Goal: Task Accomplishment & Management: Use online tool/utility

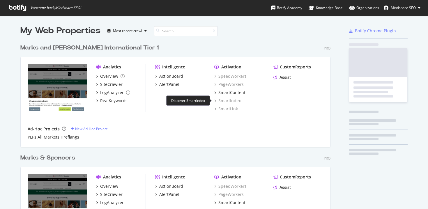
scroll to position [243, 311]
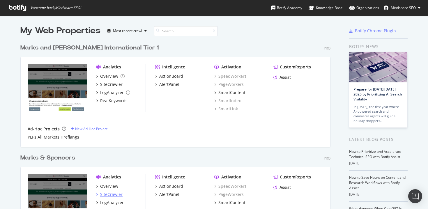
click at [113, 194] on div "SiteCrawler" at bounding box center [111, 195] width 22 height 6
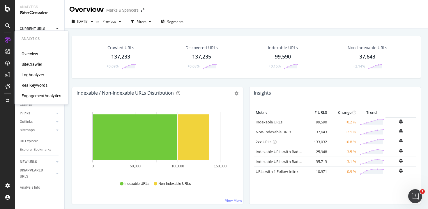
click at [33, 63] on div "SiteCrawler" at bounding box center [32, 64] width 21 height 6
click at [35, 141] on div "Url Explorer" at bounding box center [29, 141] width 18 height 6
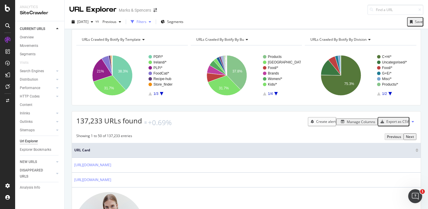
click at [147, 22] on div "Filters" at bounding box center [142, 21] width 10 height 5
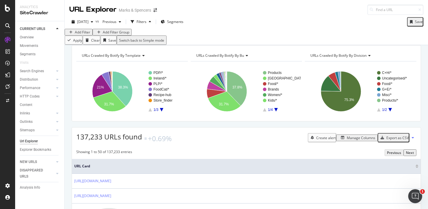
click at [81, 35] on div "Add Filter" at bounding box center [82, 32] width 15 height 5
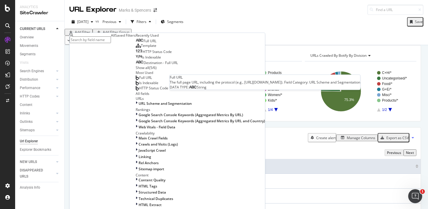
click at [144, 43] on span "Full URL" at bounding box center [150, 40] width 13 height 5
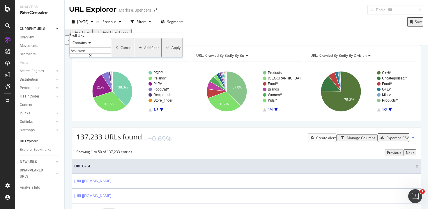
click at [87, 54] on input "/women/" at bounding box center [90, 50] width 41 height 7
type input "/fs5/"
click at [172, 50] on div "Apply" at bounding box center [176, 47] width 9 height 5
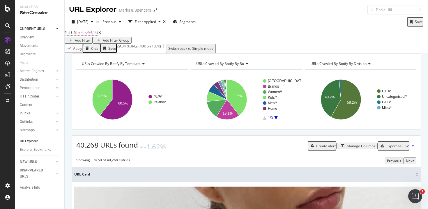
click at [90, 38] on div "Add Filter" at bounding box center [82, 40] width 15 height 5
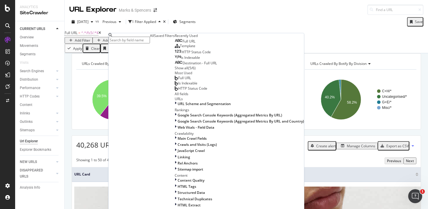
click at [180, 48] on span "Template" at bounding box center [187, 45] width 15 height 5
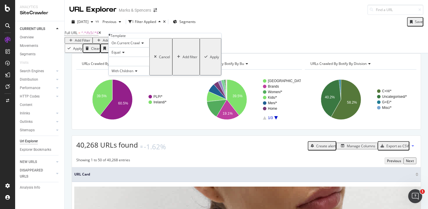
click at [127, 66] on div at bounding box center [129, 61] width 41 height 9
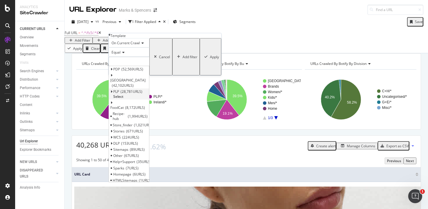
click at [112, 94] on icon at bounding box center [111, 91] width 2 height 3
click at [128, 94] on span "28,781 URLS" at bounding box center [132, 91] width 22 height 5
click at [124, 96] on span "Select" at bounding box center [118, 96] width 10 height 5
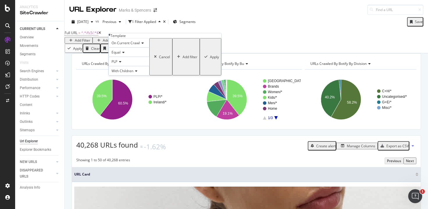
click at [210, 59] on div "Apply" at bounding box center [214, 56] width 9 height 5
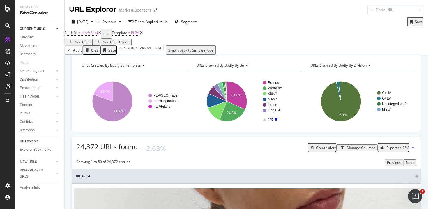
click at [90, 40] on div "Add Filter" at bounding box center [82, 42] width 15 height 5
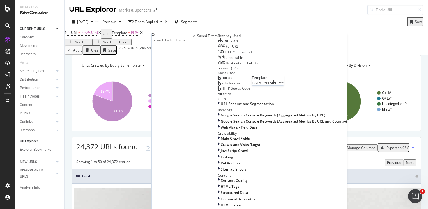
click at [218, 43] on div "Template" at bounding box center [228, 40] width 21 height 5
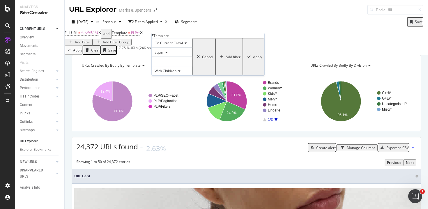
click at [168, 54] on icon at bounding box center [166, 52] width 4 height 3
click at [168, 68] on span "Not Equal" at bounding box center [162, 66] width 16 height 5
click at [179, 66] on div at bounding box center [172, 61] width 41 height 9
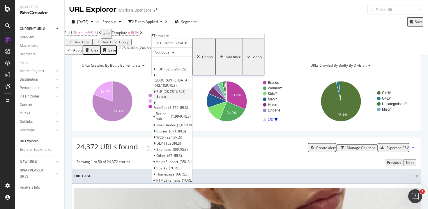
click at [162, 94] on span "PLP" at bounding box center [159, 91] width 6 height 5
click at [176, 111] on span "Pagination" at bounding box center [167, 108] width 17 height 5
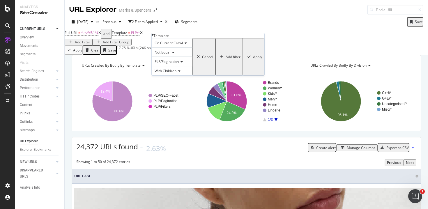
click at [253, 59] on div "Apply" at bounding box center [257, 56] width 9 height 5
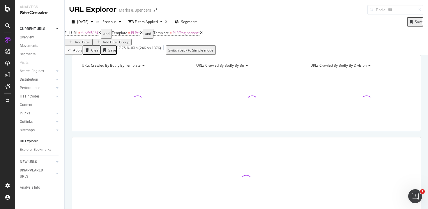
click at [90, 40] on div "Add Filter" at bounding box center [82, 42] width 15 height 5
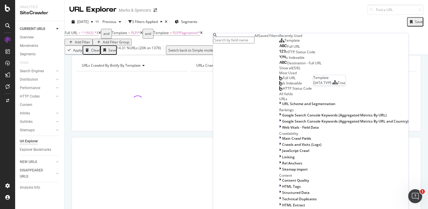
click at [285, 43] on span "Template" at bounding box center [292, 40] width 15 height 5
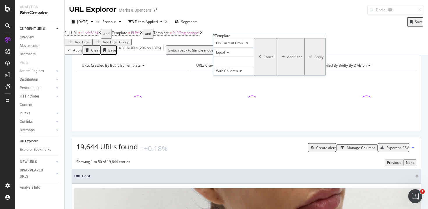
click at [225, 55] on span "Equal" at bounding box center [220, 52] width 9 height 5
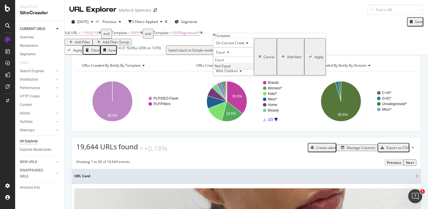
click at [230, 68] on span "Not Equal" at bounding box center [223, 66] width 16 height 5
click at [236, 66] on div at bounding box center [233, 61] width 41 height 9
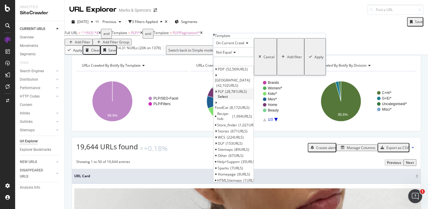
click at [217, 94] on icon at bounding box center [216, 91] width 2 height 3
click at [239, 124] on span "144 URLS" at bounding box center [240, 121] width 17 height 5
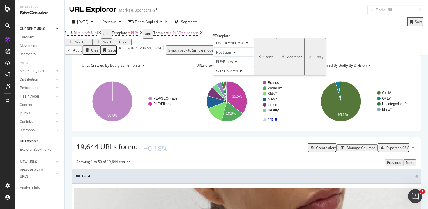
click at [315, 59] on div "Apply" at bounding box center [319, 56] width 9 height 5
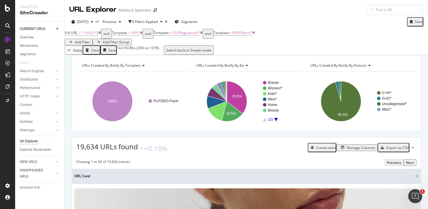
click at [90, 40] on div "Add Filter" at bounding box center [82, 42] width 15 height 5
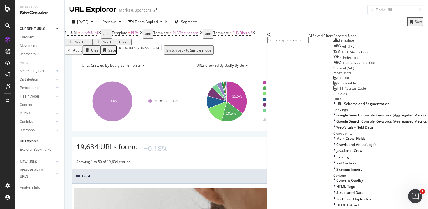
click at [339, 43] on span "Template" at bounding box center [346, 40] width 15 height 5
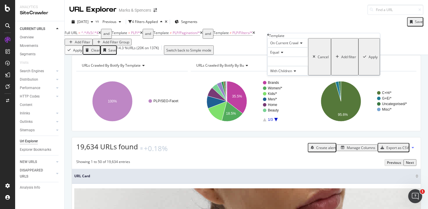
click at [281, 54] on icon at bounding box center [281, 52] width 4 height 3
click at [283, 68] on span "Not Equal" at bounding box center [277, 66] width 16 height 5
click at [287, 66] on div at bounding box center [287, 61] width 41 height 9
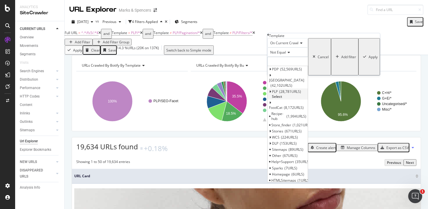
click at [271, 94] on icon at bounding box center [270, 91] width 2 height 3
click at [310, 13] on div "URL Explorer Marks & Spencers" at bounding box center [247, 7] width 364 height 15
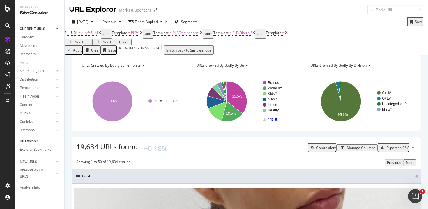
click at [288, 35] on icon at bounding box center [286, 32] width 3 height 3
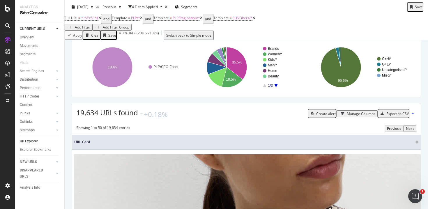
scroll to position [35, 0]
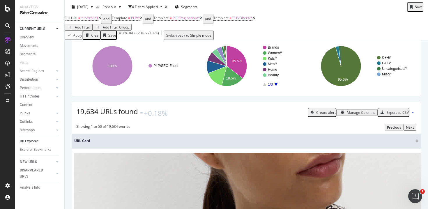
click at [350, 115] on div "Manage Columns" at bounding box center [361, 112] width 29 height 5
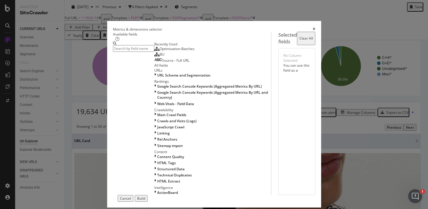
click at [124, 52] on input "modal" at bounding box center [133, 48] width 41 height 7
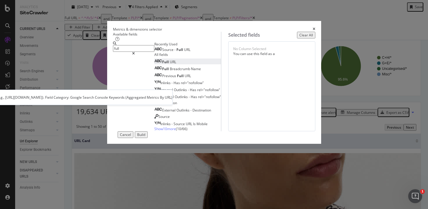
type input "full"
click at [170, 64] on span "URL" at bounding box center [173, 61] width 6 height 5
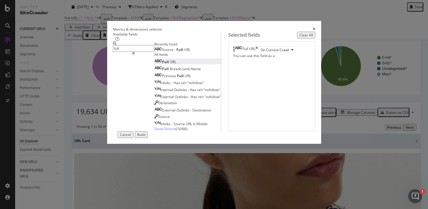
drag, startPoint x: 204, startPoint y: 53, endPoint x: 195, endPoint y: 54, distance: 8.8
click at [154, 53] on div "modal" at bounding box center [133, 53] width 41 height 3
click at [154, 52] on input "full" at bounding box center [133, 48] width 41 height 7
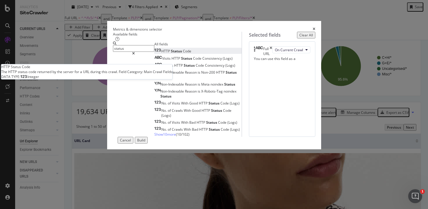
click at [183, 54] on span "Code" at bounding box center [187, 51] width 8 height 5
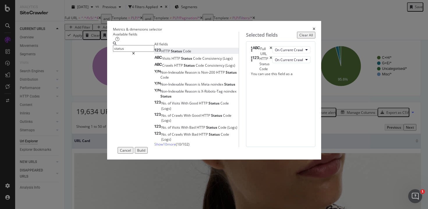
drag, startPoint x: 124, startPoint y: 55, endPoint x: 134, endPoint y: 54, distance: 9.8
click at [124, 52] on input "status" at bounding box center [133, 48] width 41 height 7
drag, startPoint x: 134, startPoint y: 54, endPoint x: 81, endPoint y: 53, distance: 53.3
click at [81, 53] on div "Metrics & dimensions selector Available fields status All fields HTTP Status Co…" at bounding box center [214, 104] width 428 height 209
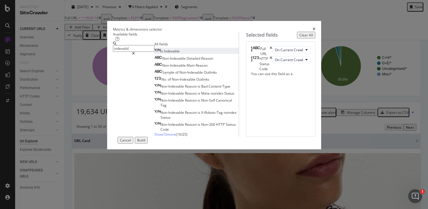
click at [164, 54] on span "Indexable" at bounding box center [172, 51] width 16 height 5
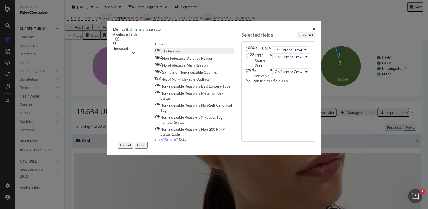
drag, startPoint x: 121, startPoint y: 52, endPoint x: 125, endPoint y: 53, distance: 3.8
click at [121, 52] on input "indexabil" at bounding box center [133, 48] width 41 height 7
drag, startPoint x: 131, startPoint y: 54, endPoint x: 57, endPoint y: 43, distance: 75.0
click at [57, 43] on div "Metrics & dimensions selector Available fields indexabil All fields Is Indexabl…" at bounding box center [214, 104] width 428 height 209
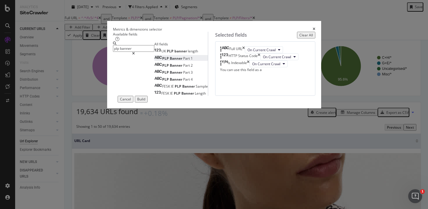
click at [183, 61] on span "Part" at bounding box center [187, 58] width 8 height 5
drag, startPoint x: 123, startPoint y: 54, endPoint x: 78, endPoint y: 51, distance: 44.3
click at [78, 51] on div "Metrics & dimensions selector Available fields plp banner All fields UK PLP ban…" at bounding box center [214, 104] width 428 height 209
click at [113, 51] on input "plp banner" at bounding box center [133, 48] width 41 height 7
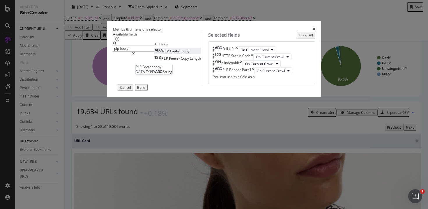
type input "plp footer"
click at [170, 54] on span "Footer" at bounding box center [176, 51] width 12 height 5
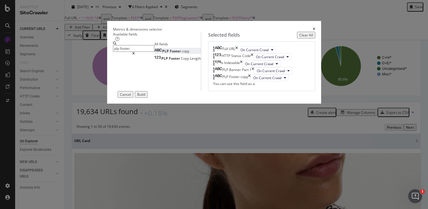
click at [145, 97] on div "Build" at bounding box center [141, 94] width 8 height 5
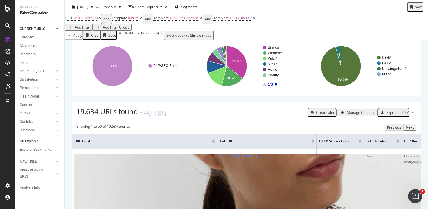
click at [387, 115] on div "Export as CSV" at bounding box center [398, 112] width 22 height 5
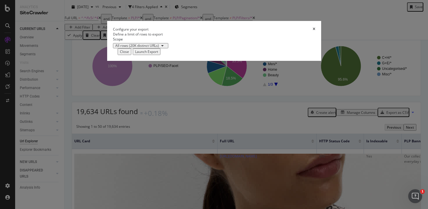
click at [158, 54] on div "Launch Export" at bounding box center [146, 51] width 23 height 5
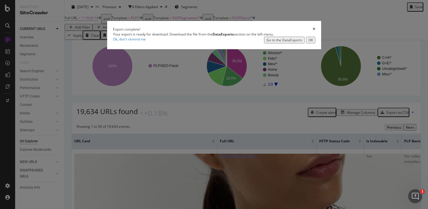
click at [290, 43] on div "Go to the DataExports" at bounding box center [285, 40] width 36 height 5
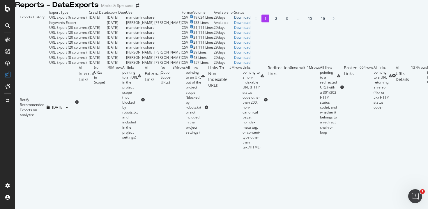
click at [251, 20] on div "Download" at bounding box center [242, 17] width 16 height 5
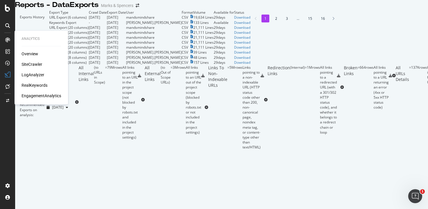
click at [36, 87] on div "RealKeywords" at bounding box center [35, 85] width 26 height 6
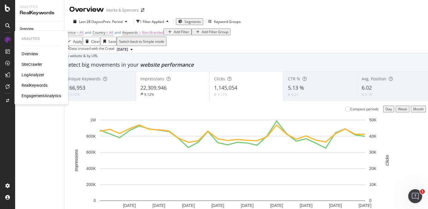
click at [36, 65] on div "SiteCrawler" at bounding box center [32, 64] width 21 height 6
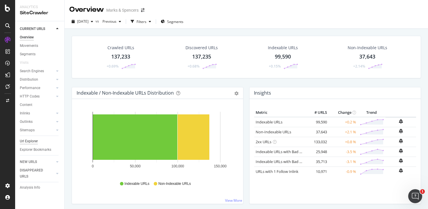
click at [32, 142] on div "Url Explorer" at bounding box center [29, 141] width 18 height 6
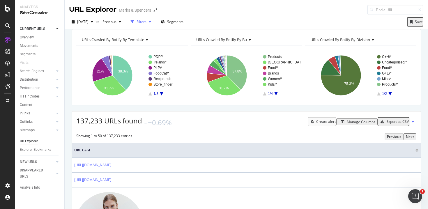
click at [147, 22] on div "Filters" at bounding box center [142, 21] width 10 height 5
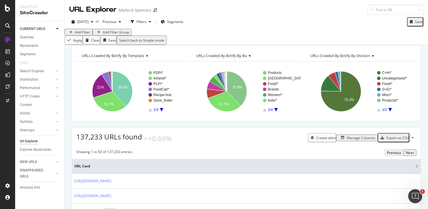
click at [83, 35] on div "Add Filter" at bounding box center [82, 32] width 15 height 5
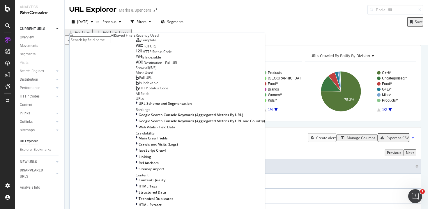
click at [141, 43] on span "Template" at bounding box center [148, 40] width 15 height 5
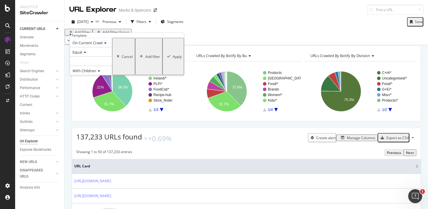
click at [82, 55] on span "Equal" at bounding box center [78, 52] width 10 height 5
click at [92, 63] on div "Equal" at bounding box center [91, 60] width 42 height 6
click at [98, 66] on div at bounding box center [91, 61] width 43 height 9
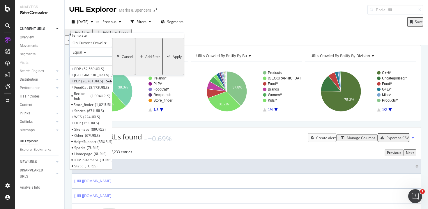
click at [73, 83] on icon at bounding box center [72, 81] width 2 height 3
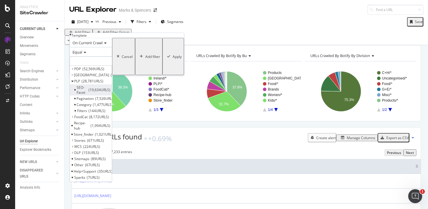
click at [101, 96] on div "SEO-Facet 19,634 URLS" at bounding box center [91, 89] width 42 height 11
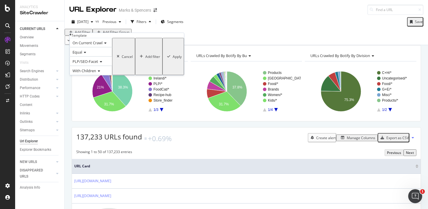
click at [173, 59] on div "Apply" at bounding box center [177, 56] width 9 height 5
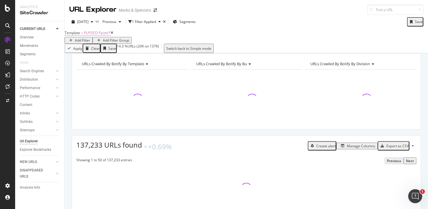
click at [357, 149] on div "Manage Columns" at bounding box center [361, 146] width 29 height 5
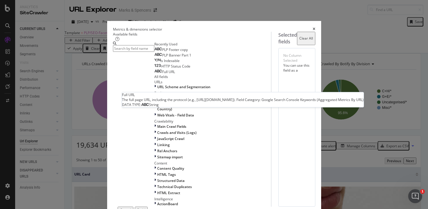
click at [162, 74] on span "Full URL" at bounding box center [168, 71] width 13 height 5
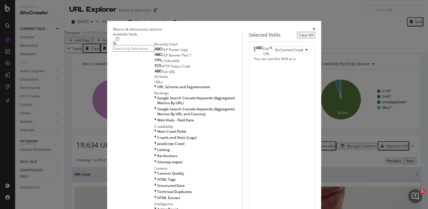
click at [161, 69] on span "HTTP Status Code" at bounding box center [175, 66] width 29 height 5
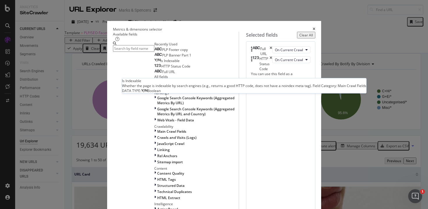
click at [161, 63] on span "Is Indexable" at bounding box center [170, 60] width 19 height 5
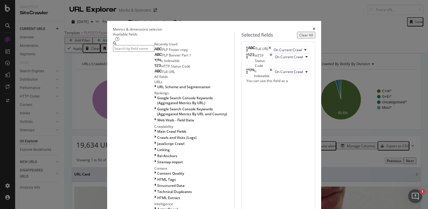
click at [272, 78] on icon "times" at bounding box center [271, 73] width 3 height 10
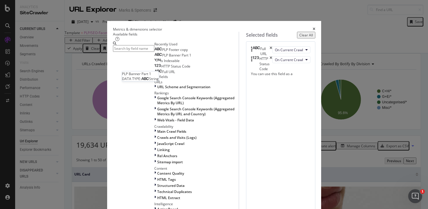
click at [162, 58] on span "PLP Banner Part 1" at bounding box center [176, 55] width 29 height 5
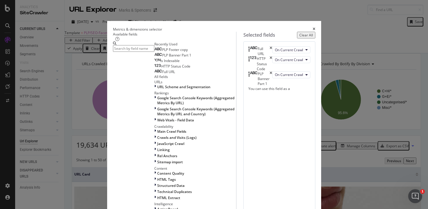
click at [162, 52] on span "PLP Footer copy" at bounding box center [175, 49] width 26 height 5
click at [125, 52] on input "modal" at bounding box center [133, 48] width 41 height 7
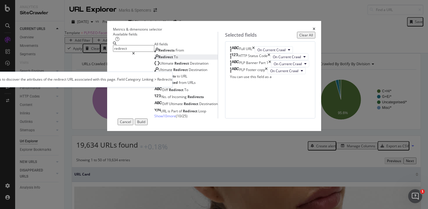
type input "redirect"
click at [154, 59] on div "Redirect To" at bounding box center [166, 56] width 24 height 5
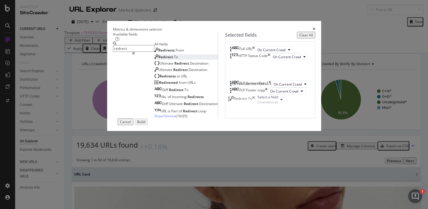
drag, startPoint x: 274, startPoint y: 147, endPoint x: 276, endPoint y: 101, distance: 46.1
click at [276, 101] on body "Analytics SiteCrawler CURRENT URLS Overview Movements Segments Visits Search En…" at bounding box center [214, 104] width 428 height 209
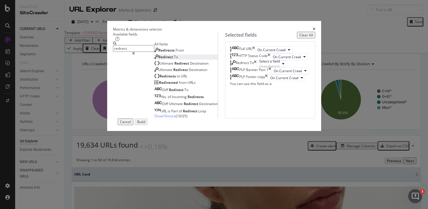
click at [249, 125] on div "Cancel Build" at bounding box center [214, 122] width 202 height 7
click at [251, 86] on div "Full URL On Current Crawl HTTP Status Code On Current Crawl Redirect To Select …" at bounding box center [270, 66] width 80 height 40
click at [267, 86] on div "Full URL On Current Crawl HTTP Status Code On Current Crawl Redirect To Select …" at bounding box center [270, 66] width 80 height 40
click at [275, 69] on div "Select a field (mandatory)" at bounding box center [269, 64] width 21 height 10
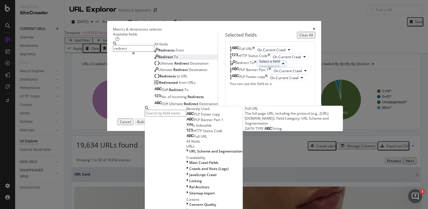
click at [207, 139] on span "Full URL" at bounding box center [196, 136] width 21 height 5
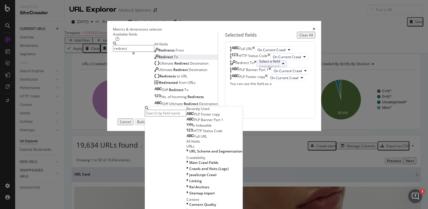
click at [207, 139] on span "Full URL" at bounding box center [200, 136] width 13 height 5
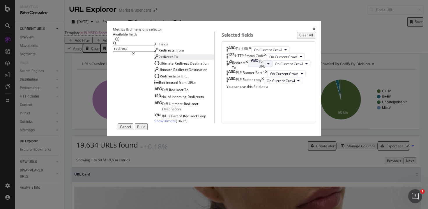
click at [259, 69] on span "Full URL" at bounding box center [262, 64] width 6 height 10
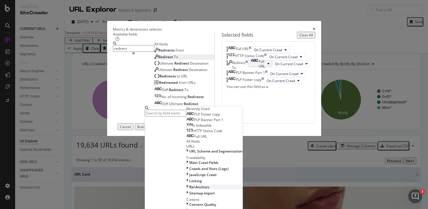
scroll to position [7, 0]
click at [184, 124] on div "Available fields redirect All fields Redirects From Redirect To Ultimate Redire…" at bounding box center [214, 78] width 202 height 92
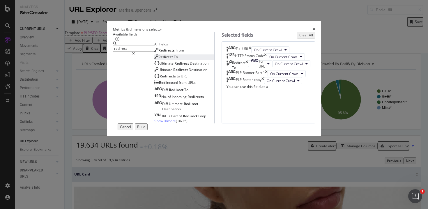
click at [145, 129] on div "Build" at bounding box center [141, 126] width 8 height 5
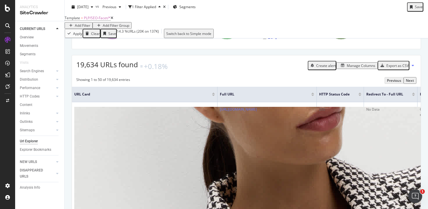
scroll to position [83, 0]
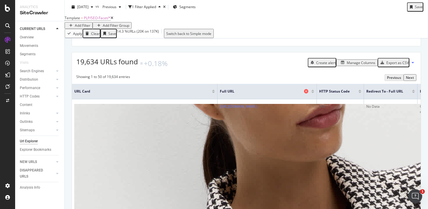
click at [303, 94] on span "Full URL" at bounding box center [261, 91] width 83 height 5
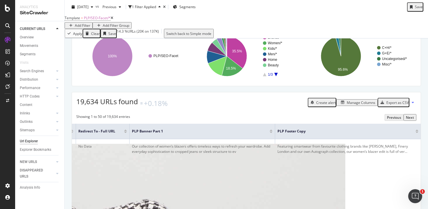
scroll to position [0, 0]
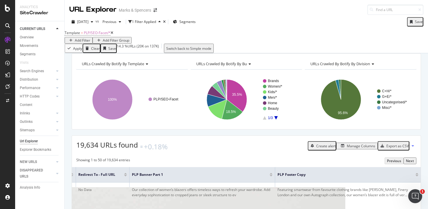
click at [388, 149] on div "Export as CSV" at bounding box center [398, 146] width 22 height 5
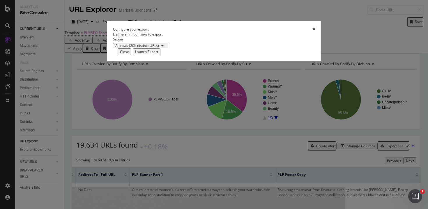
click at [158, 54] on div "Launch Export" at bounding box center [146, 51] width 23 height 5
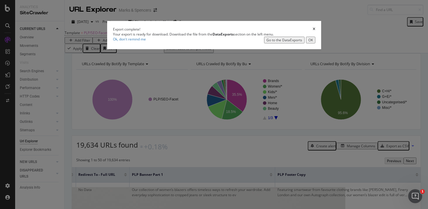
click at [284, 43] on div "Go to the DataExports" at bounding box center [285, 40] width 36 height 5
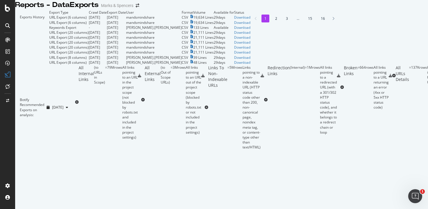
click at [251, 20] on td "Download" at bounding box center [242, 17] width 16 height 5
click at [251, 20] on div "Download" at bounding box center [242, 17] width 16 height 5
